Goal: Task Accomplishment & Management: Use online tool/utility

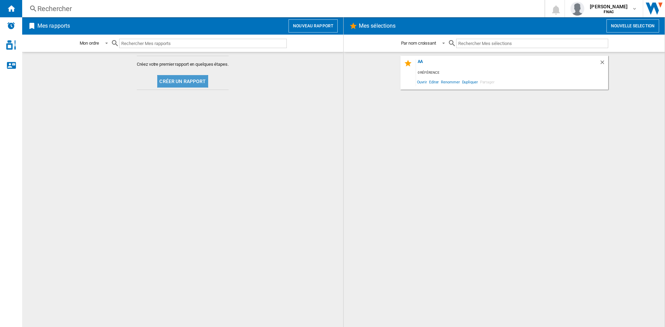
click at [191, 81] on button "Créer un rapport" at bounding box center [182, 81] width 51 height 12
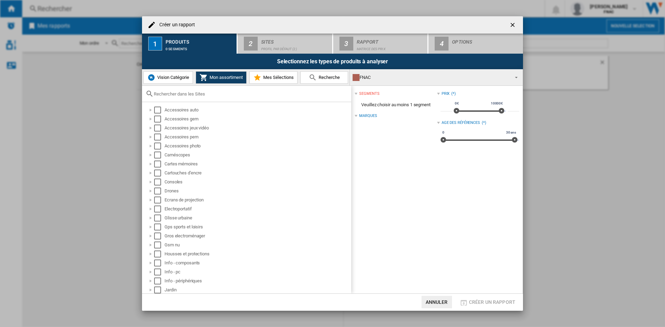
click at [164, 75] on span "Vision Catégorie" at bounding box center [173, 77] width 34 height 5
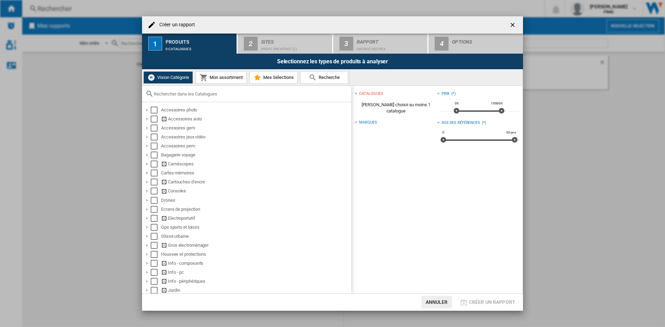
click at [217, 80] on button "Mon assortiment" at bounding box center [221, 77] width 51 height 12
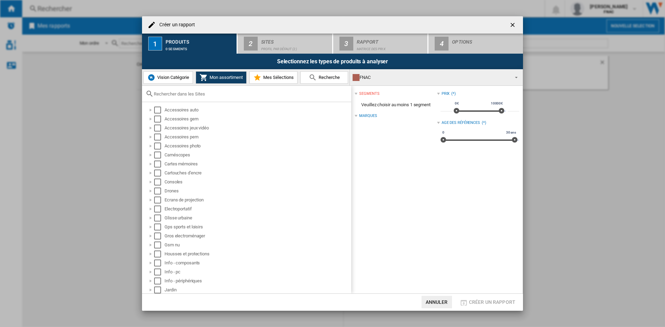
click at [165, 82] on button "Vision Catégorie" at bounding box center [168, 77] width 50 height 12
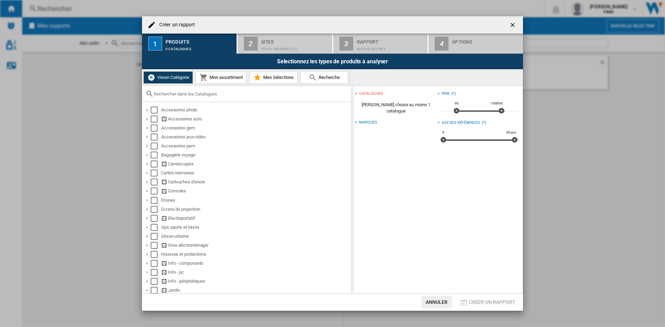
click at [510, 24] on ng-md-icon "getI18NText('BUTTONS.CLOSE_DIALOG')" at bounding box center [513, 25] width 8 height 8
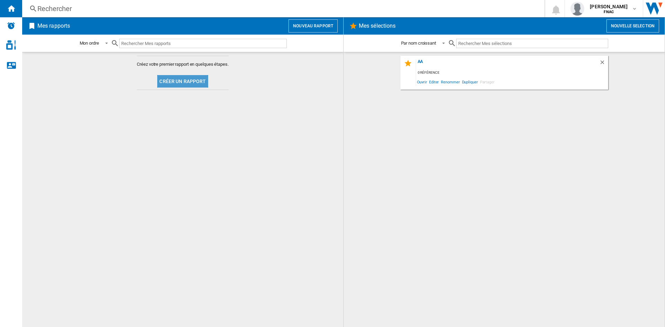
click at [186, 81] on button "Créer un rapport" at bounding box center [182, 81] width 51 height 12
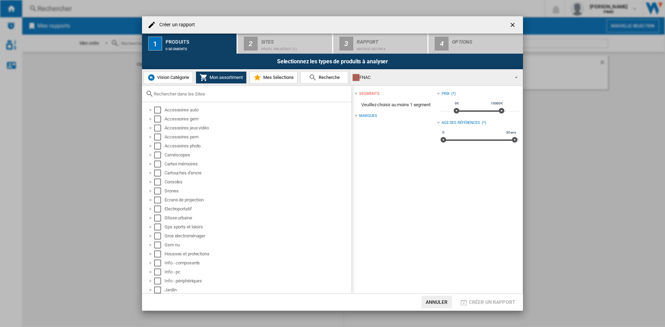
click at [444, 253] on button "Annuler" at bounding box center [437, 302] width 30 height 12
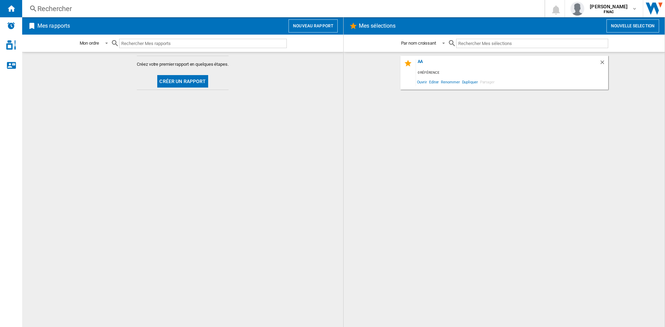
click at [56, 133] on md-content "Créez votre premier rapport en quelques étapes. Créer un rapport" at bounding box center [182, 189] width 321 height 275
click at [532, 7] on md-icon "button" at bounding box center [635, 9] width 6 height 6
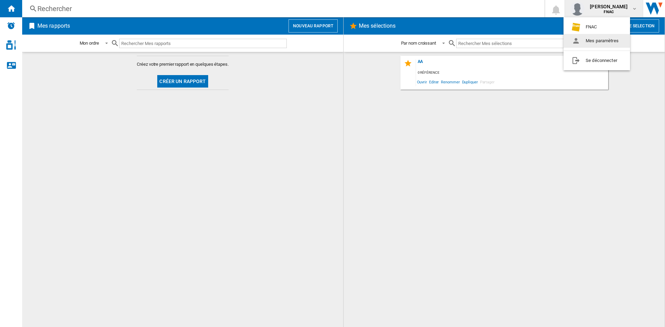
click at [532, 41] on button "Mes paramètres" at bounding box center [597, 41] width 67 height 14
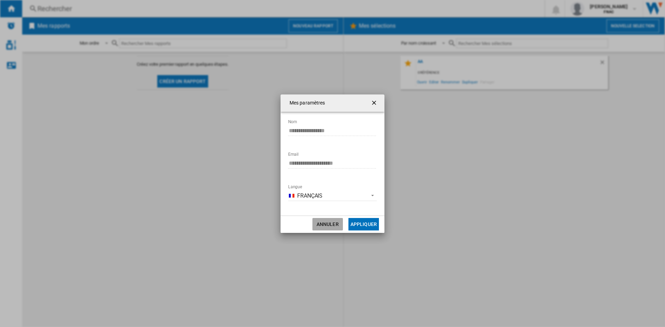
click at [333, 221] on button "Annuler" at bounding box center [327, 224] width 30 height 12
